Goal: Information Seeking & Learning: Understand process/instructions

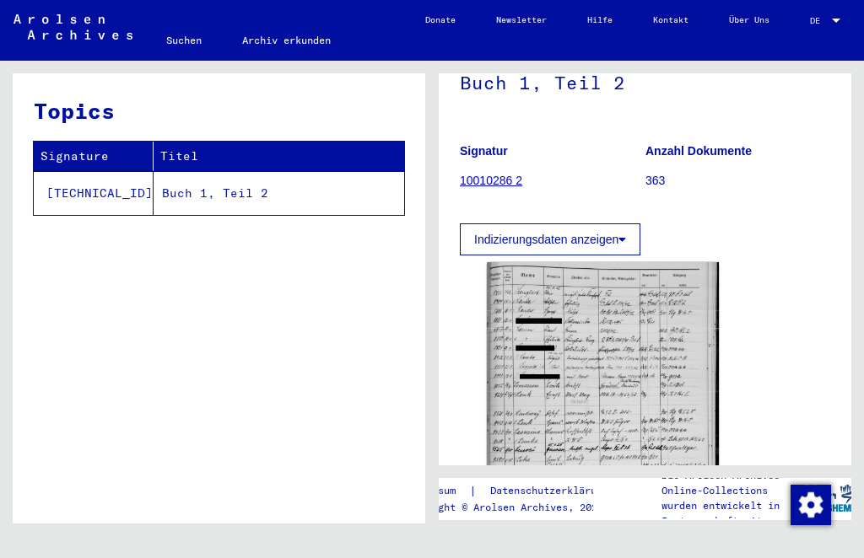
scroll to position [128, 0]
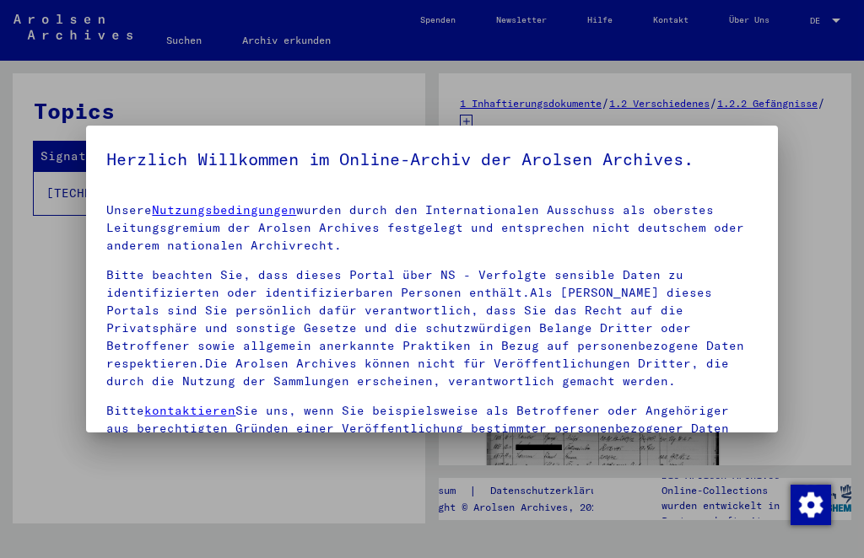
click at [806, 106] on div at bounding box center [432, 279] width 864 height 558
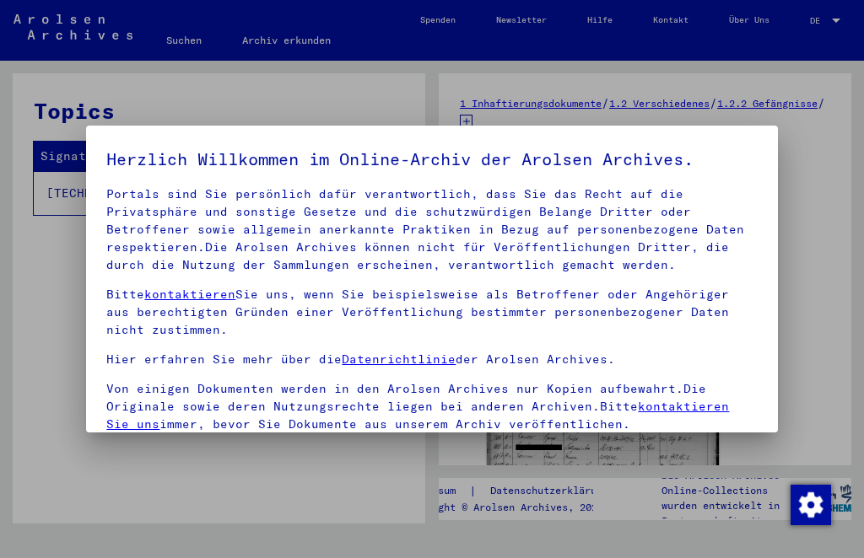
scroll to position [115, 0]
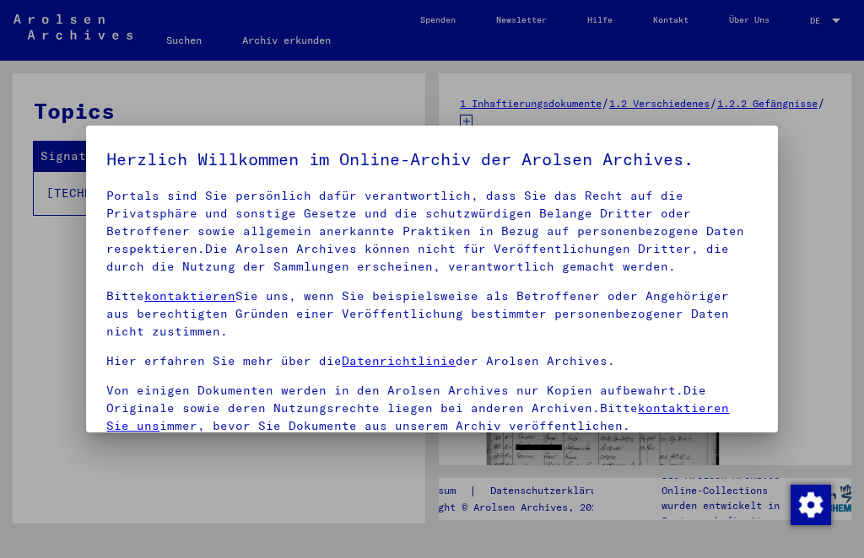
click at [815, 246] on div at bounding box center [432, 279] width 864 height 558
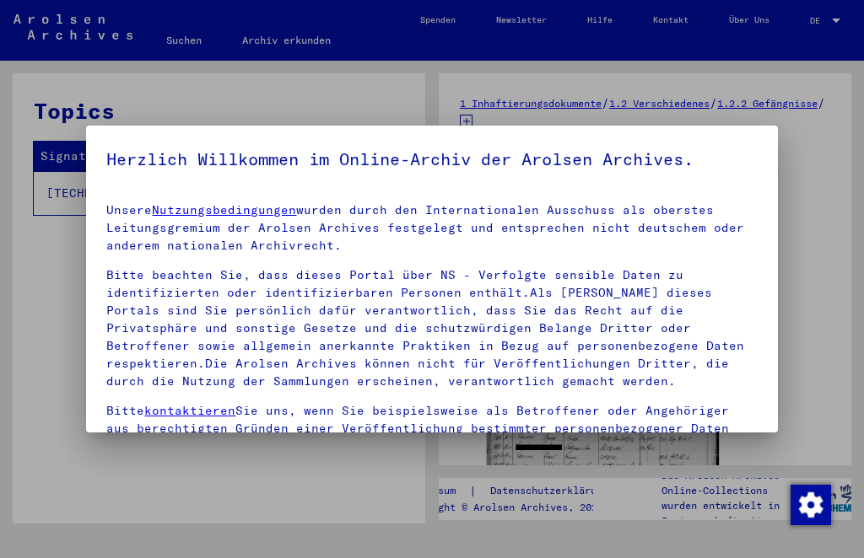
click at [828, 250] on div at bounding box center [432, 279] width 864 height 558
click at [819, 96] on div at bounding box center [432, 279] width 864 height 558
click at [816, 499] on img "Zustimmung ändern" at bounding box center [810, 505] width 40 height 40
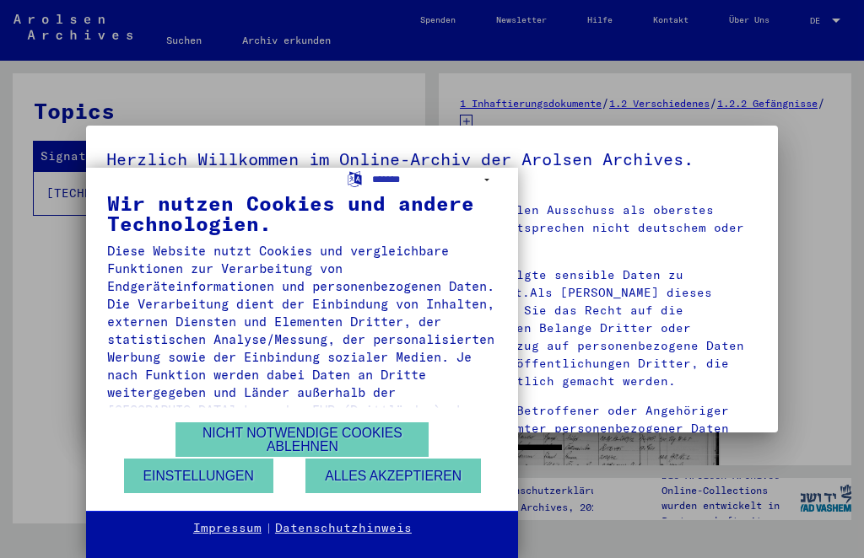
click at [392, 476] on button "Alles akzeptieren" at bounding box center [392, 476] width 175 height 35
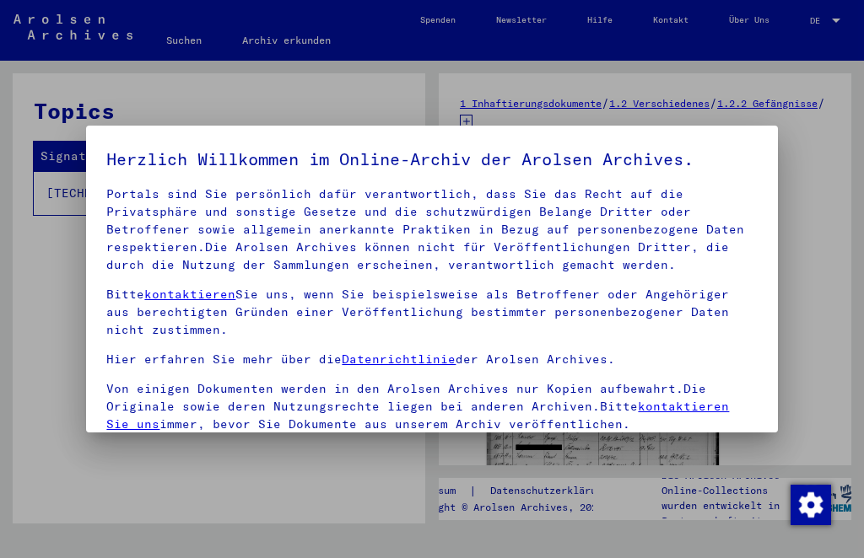
scroll to position [115, 0]
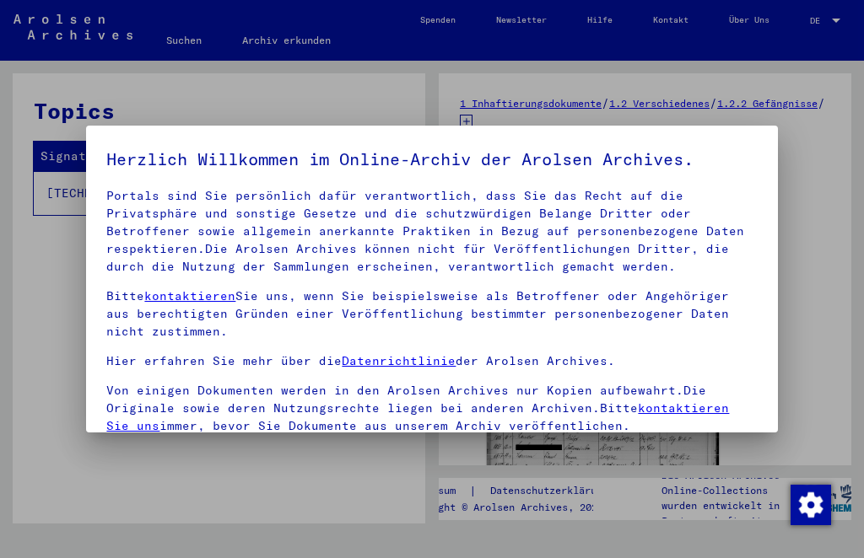
click at [434, 87] on div at bounding box center [432, 279] width 864 height 558
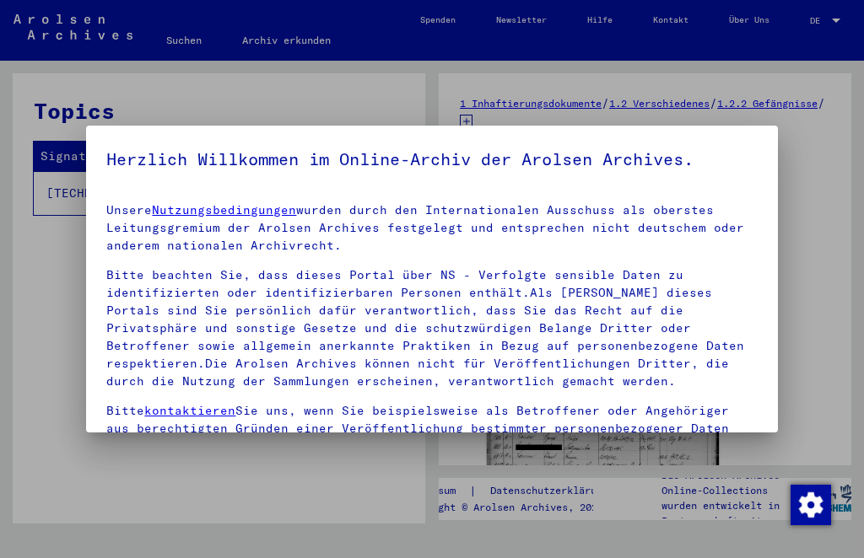
click at [58, 175] on div at bounding box center [432, 279] width 864 height 558
click at [184, 38] on div at bounding box center [432, 279] width 864 height 558
click at [194, 32] on div at bounding box center [432, 279] width 864 height 558
click at [186, 46] on div at bounding box center [432, 279] width 864 height 558
click at [197, 208] on link "Nutzungsbedingungen" at bounding box center [224, 209] width 144 height 15
